Goal: Task Accomplishment & Management: Use online tool/utility

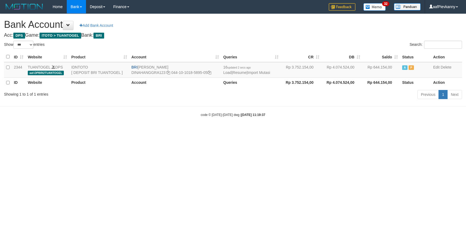
select select "***"
click at [265, 74] on td "16 updated 2 secs ago Load | Resume | Import Mutasi" at bounding box center [251, 69] width 60 height 15
click at [265, 72] on link "Import Mutasi" at bounding box center [259, 72] width 23 height 4
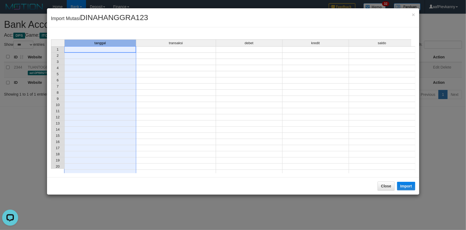
drag, startPoint x: 101, startPoint y: 45, endPoint x: 103, endPoint y: 50, distance: 5.5
click at [101, 46] on div "tanggal" at bounding box center [100, 43] width 71 height 7
click at [106, 51] on td at bounding box center [100, 49] width 72 height 6
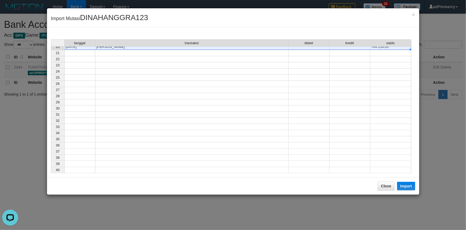
scroll to position [71, 0]
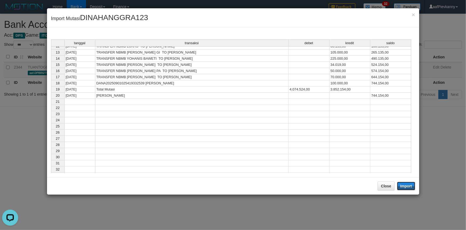
drag, startPoint x: 401, startPoint y: 191, endPoint x: 407, endPoint y: 185, distance: 8.3
click at [414, 184] on button "Import" at bounding box center [406, 185] width 18 height 9
click at [407, 172] on td at bounding box center [391, 169] width 41 height 6
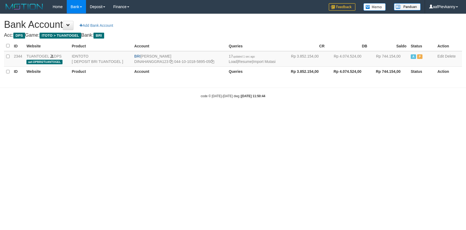
select select "***"
